Goal: Check status: Check status

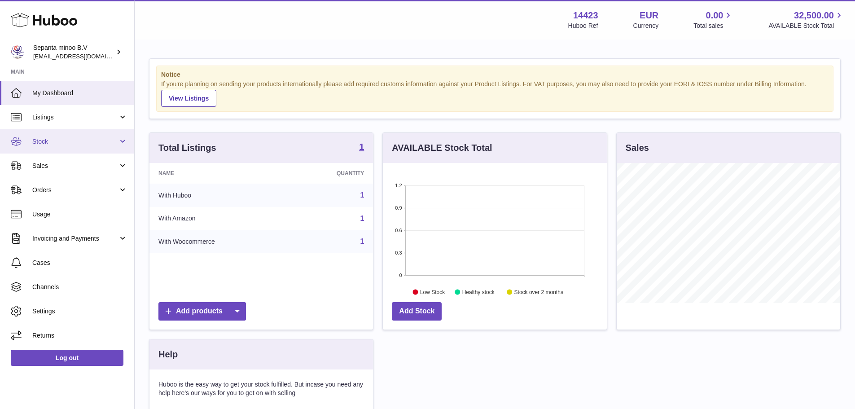
click at [61, 149] on link "Stock" at bounding box center [67, 141] width 134 height 24
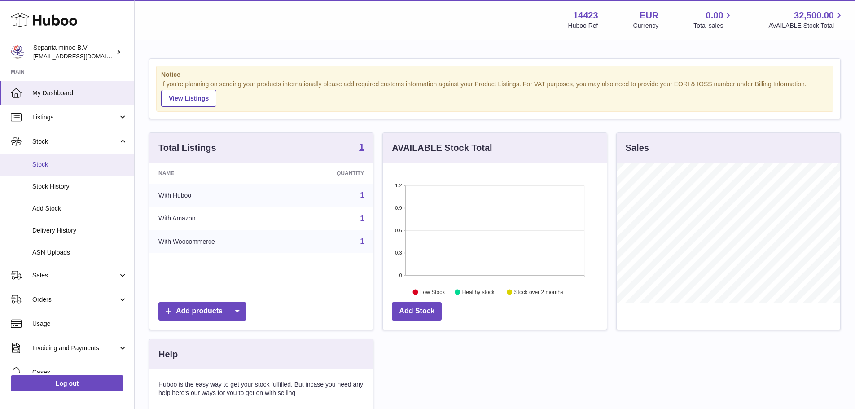
click at [70, 163] on span "Stock" at bounding box center [79, 164] width 95 height 9
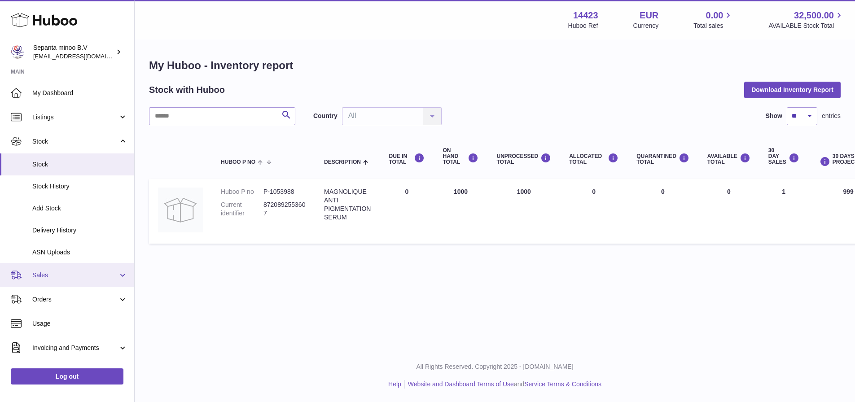
click at [82, 273] on span "Sales" at bounding box center [75, 275] width 86 height 9
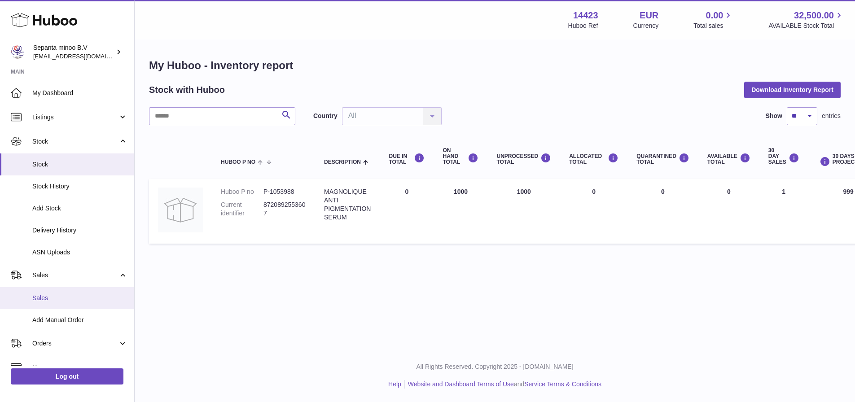
click at [70, 300] on span "Sales" at bounding box center [79, 298] width 95 height 9
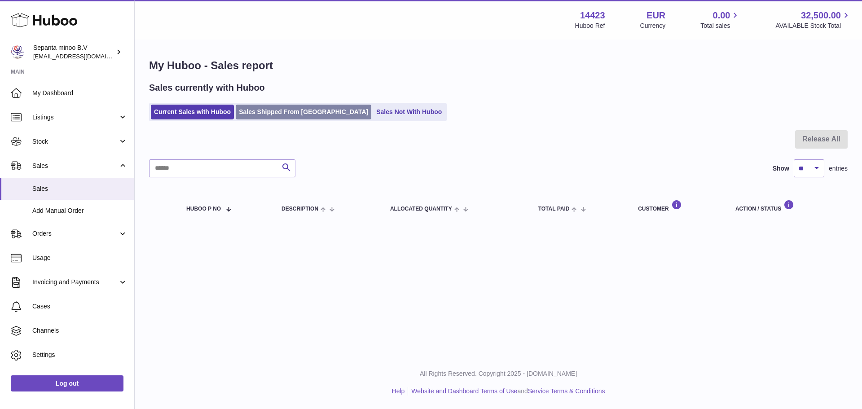
click at [277, 114] on link "Sales Shipped From Huboo" at bounding box center [304, 112] width 136 height 15
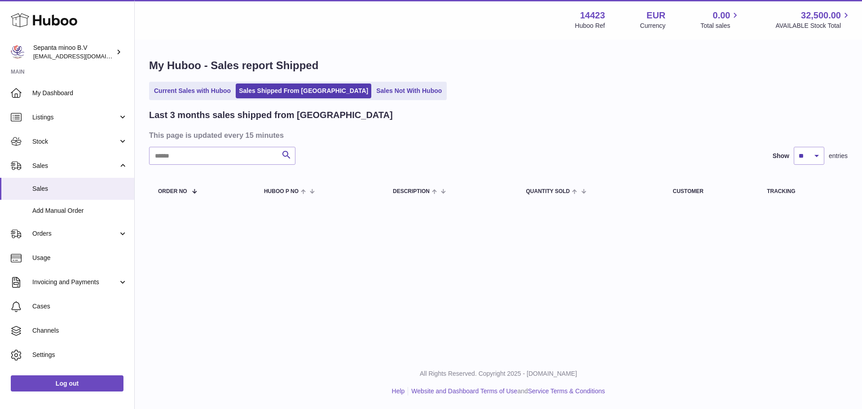
click at [349, 99] on ul "Current Sales with Huboo Sales Shipped From Huboo Sales Not With Huboo" at bounding box center [298, 91] width 298 height 18
click at [373, 93] on link "Sales Not With Huboo" at bounding box center [409, 91] width 72 height 15
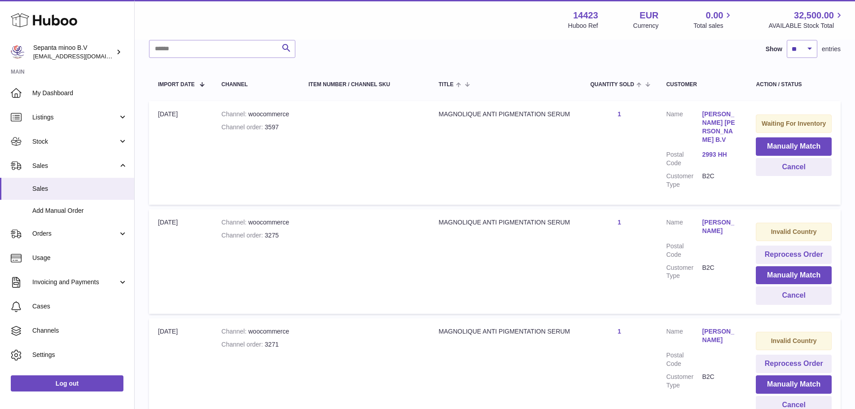
scroll to position [138, 0]
click at [67, 143] on span "Stock" at bounding box center [75, 141] width 86 height 9
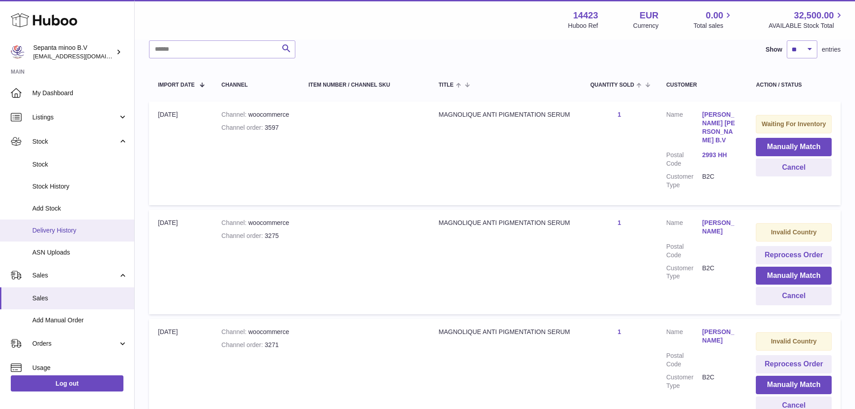
click at [62, 229] on span "Delivery History" at bounding box center [79, 230] width 95 height 9
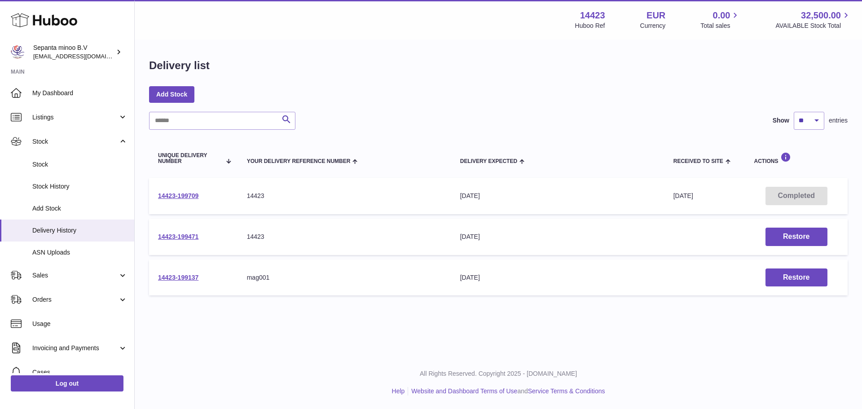
click at [457, 97] on div "Add Stock" at bounding box center [498, 94] width 699 height 16
click at [79, 120] on span "Listings" at bounding box center [75, 117] width 86 height 9
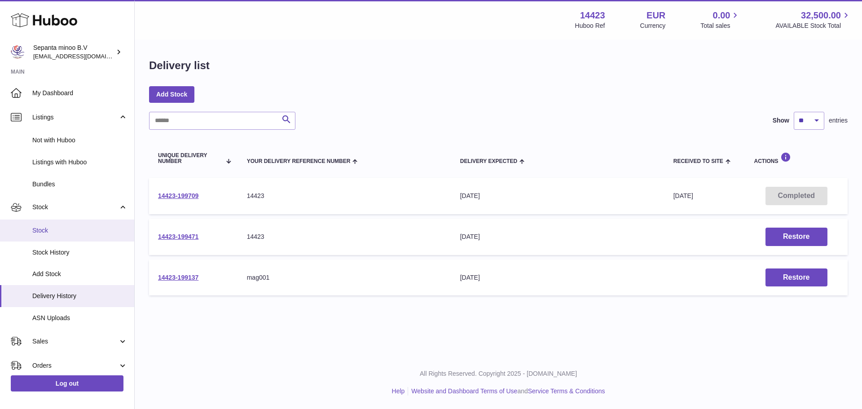
click at [70, 220] on link "Stock" at bounding box center [67, 231] width 134 height 22
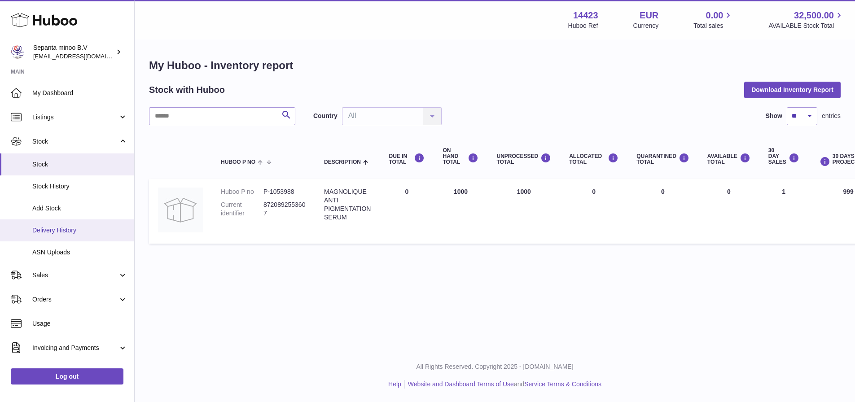
click at [78, 233] on span "Delivery History" at bounding box center [79, 230] width 95 height 9
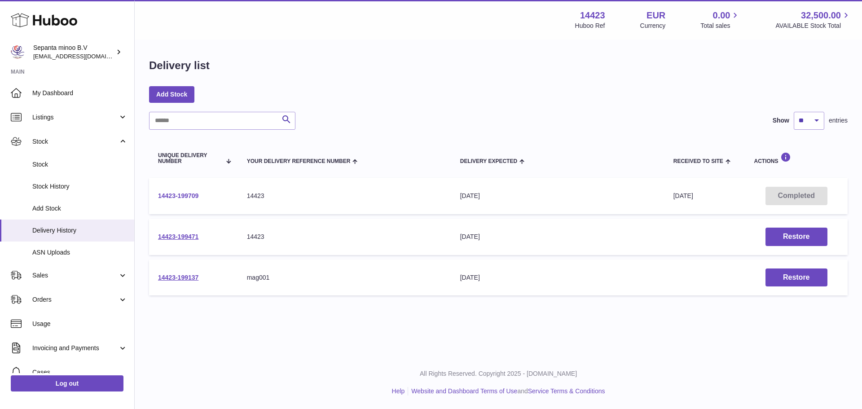
click at [197, 199] on link "14423-199709" at bounding box center [178, 195] width 40 height 7
click at [78, 162] on span "Stock" at bounding box center [79, 164] width 95 height 9
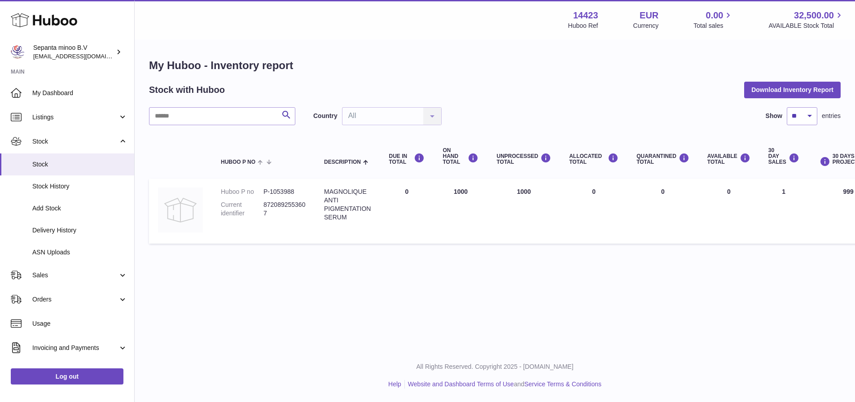
click at [169, 208] on img at bounding box center [180, 210] width 45 height 45
drag, startPoint x: 342, startPoint y: 214, endPoint x: 325, endPoint y: 189, distance: 30.4
click at [325, 189] on div "MAGNOLIQUE ANTI PIGMENTATION SERUM" at bounding box center [347, 205] width 47 height 34
click at [238, 277] on div "Menu Huboo 14423 Huboo Ref EUR Currency 0.00 Total sales 32,500.00 AVAILABLE St…" at bounding box center [495, 174] width 721 height 349
